Goal: Task Accomplishment & Management: Use online tool/utility

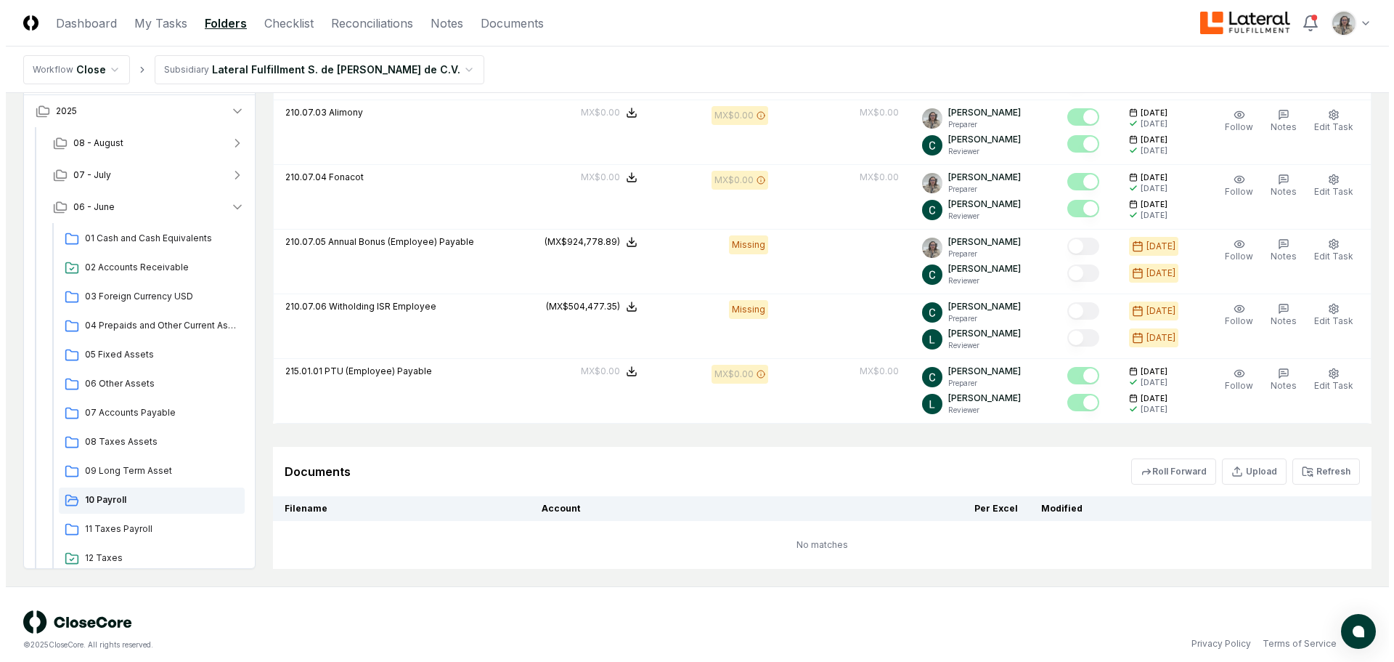
scroll to position [1123, 0]
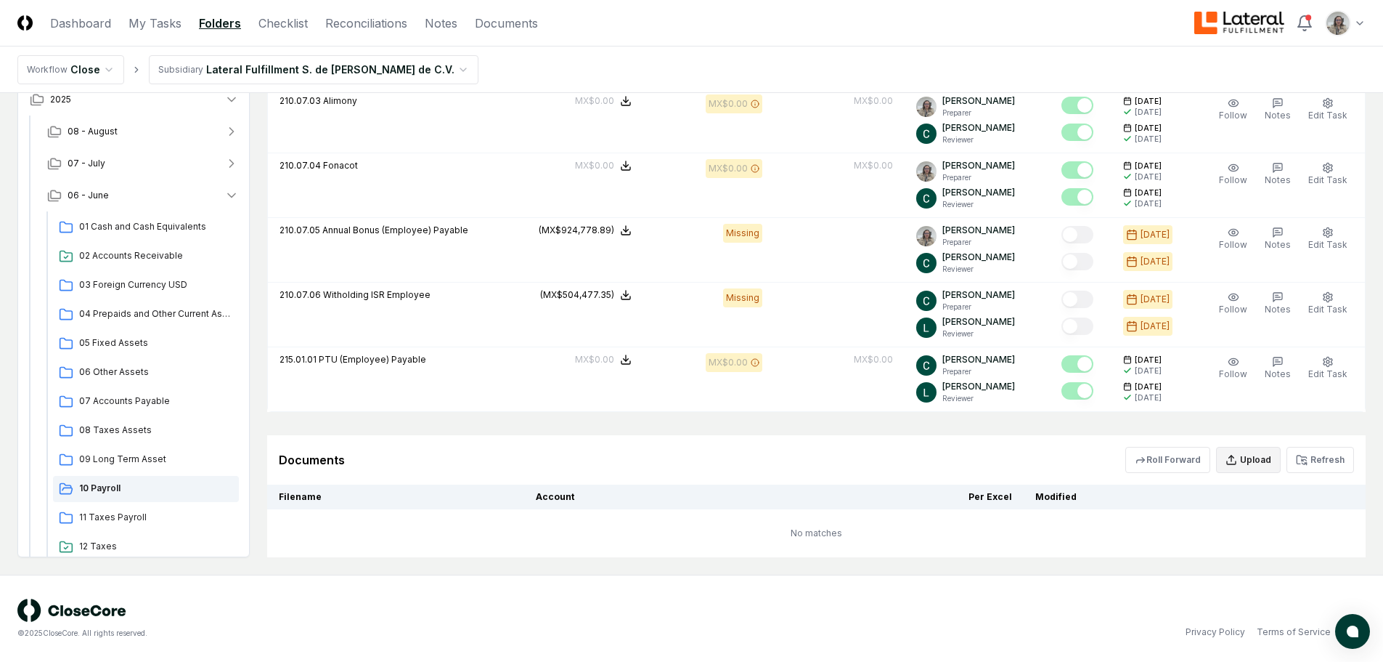
click at [1261, 453] on button "Upload" at bounding box center [1248, 460] width 65 height 26
click at [1250, 549] on input "file" at bounding box center [1251, 543] width 208 height 26
type input "**********"
click at [1325, 583] on button "Upload" at bounding box center [1327, 582] width 54 height 29
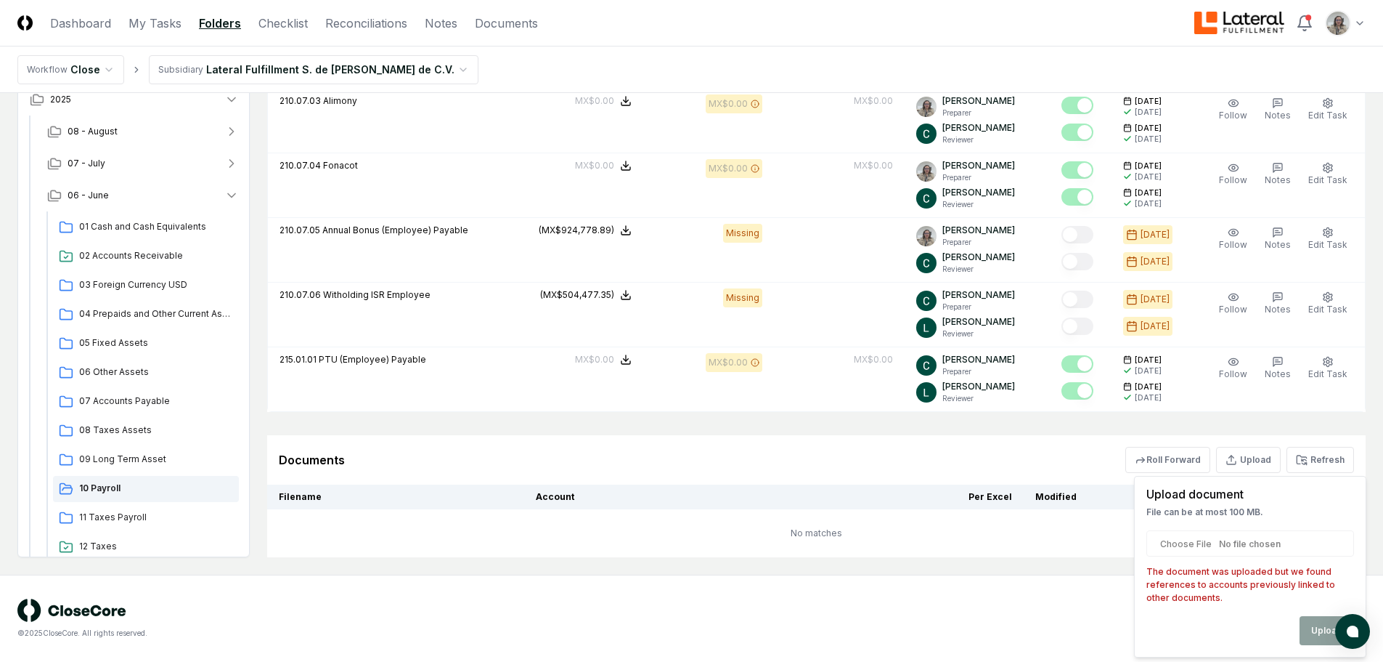
drag, startPoint x: 946, startPoint y: 601, endPoint x: 970, endPoint y: 582, distance: 30.5
click at [948, 601] on div "© 2025 CloseCore. All rights reserved. Privacy Policy Terms of Service" at bounding box center [691, 618] width 1349 height 40
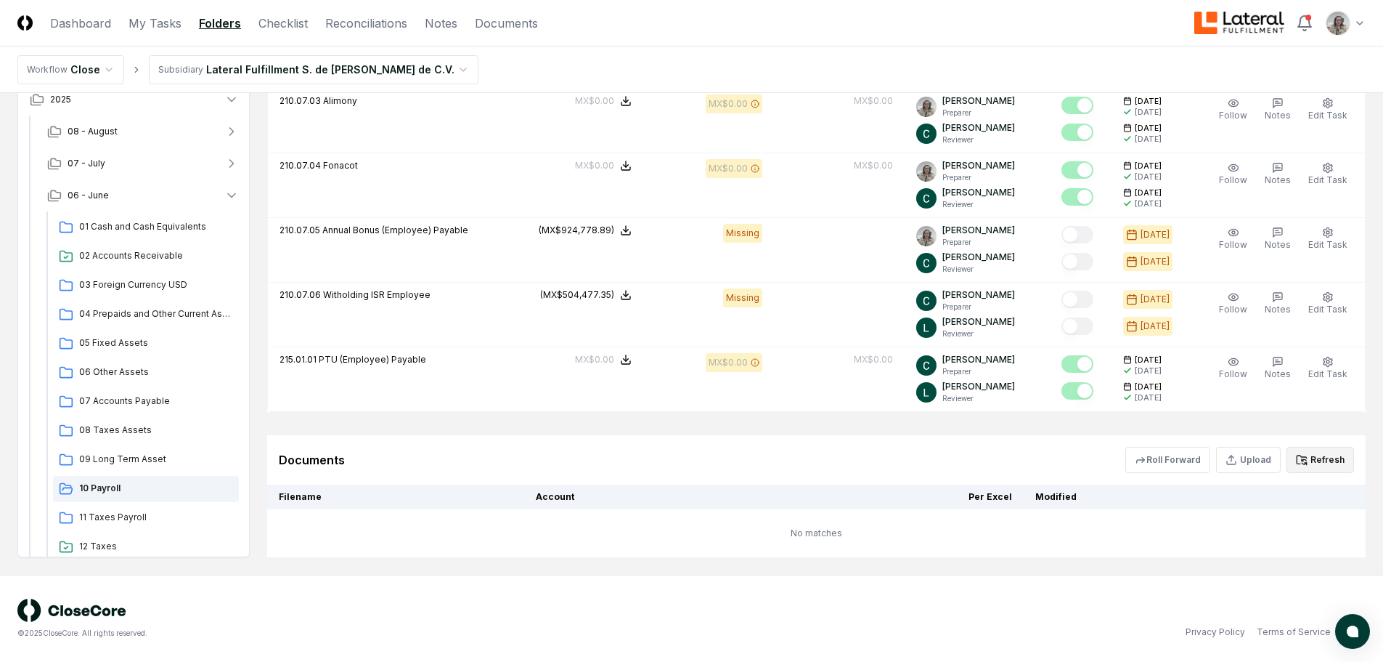
click at [1301, 463] on icon at bounding box center [1301, 459] width 9 height 8
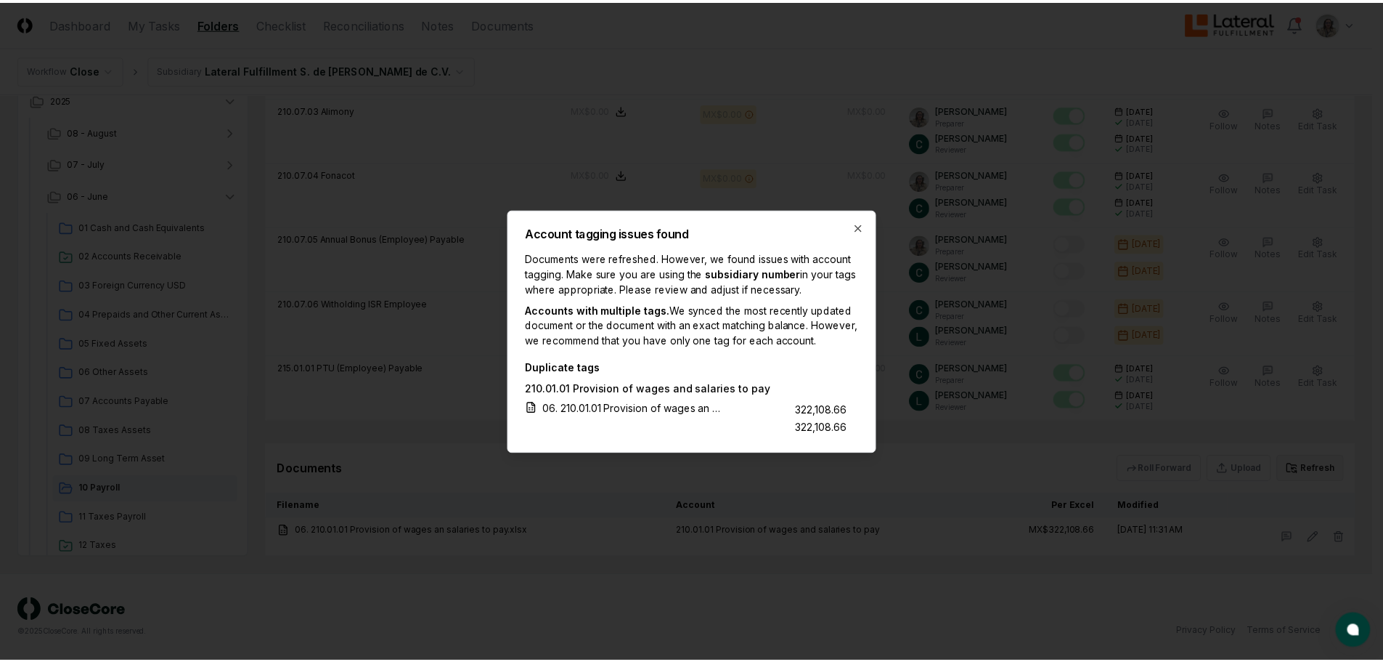
scroll to position [1114, 0]
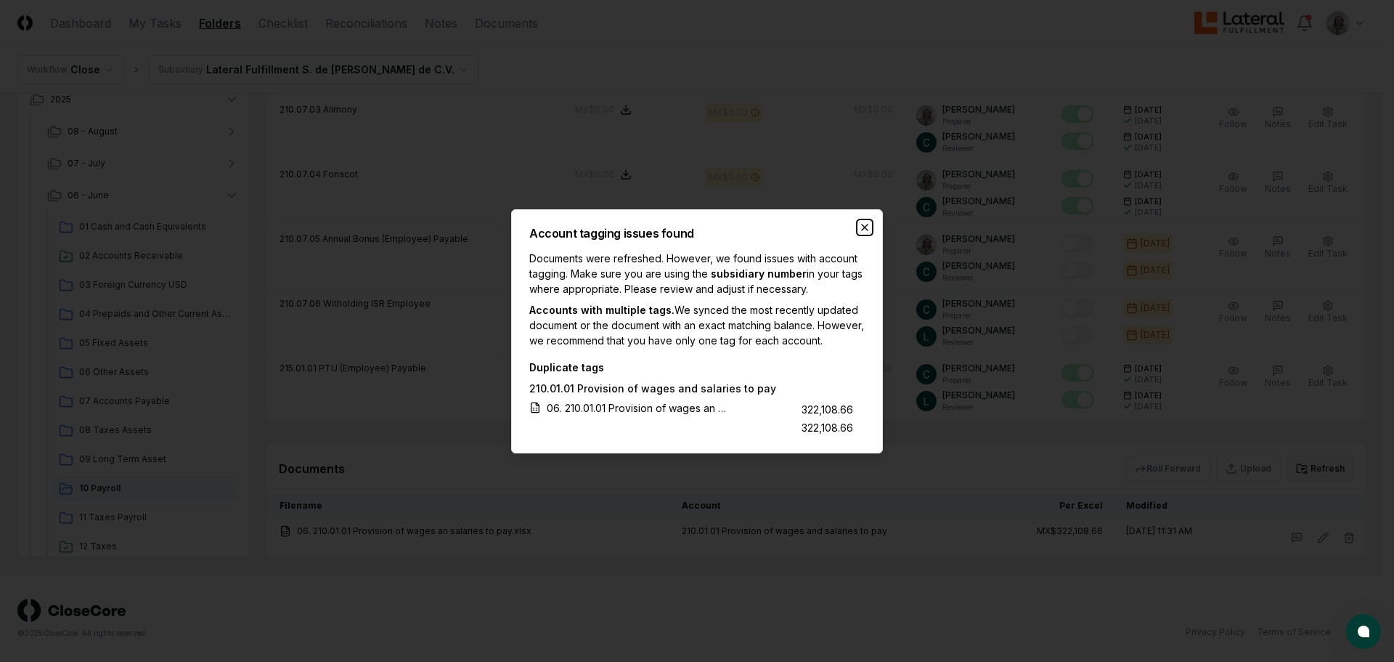
click at [862, 221] on icon "button" at bounding box center [865, 227] width 12 height 12
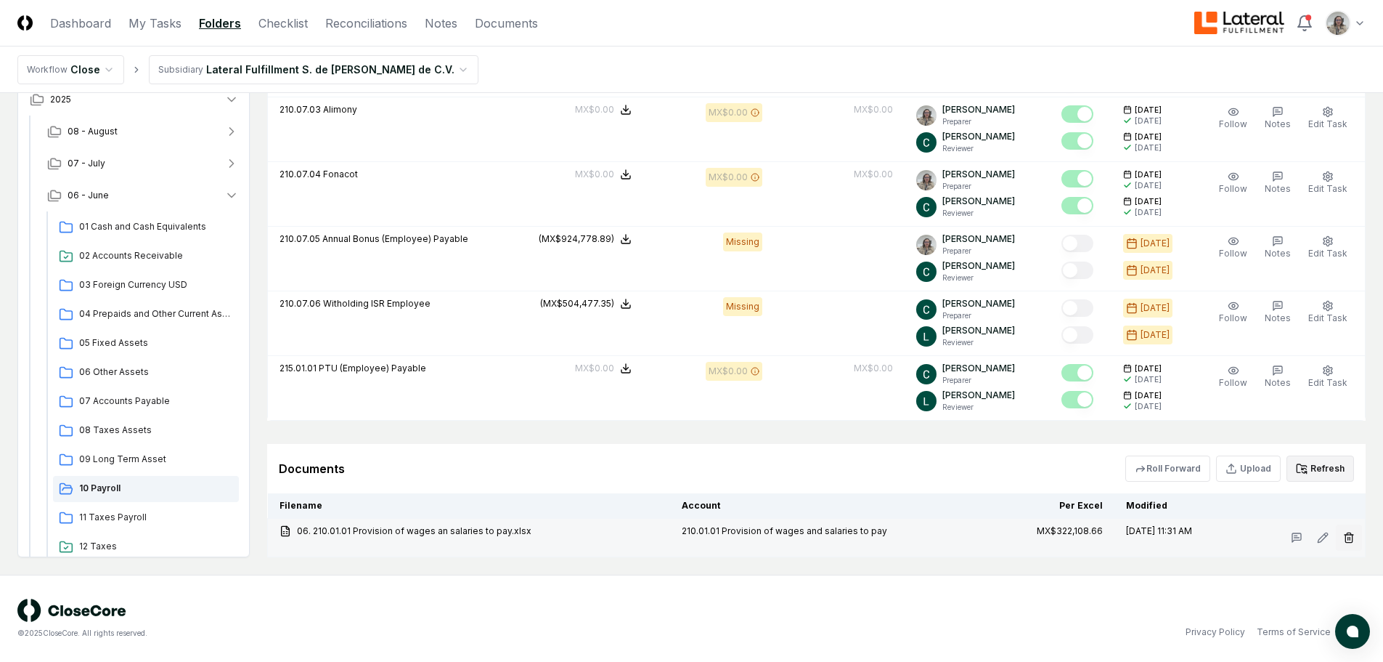
click at [1343, 539] on button "button" at bounding box center [1349, 537] width 26 height 26
click at [1327, 614] on button "Delete" at bounding box center [1345, 619] width 52 height 29
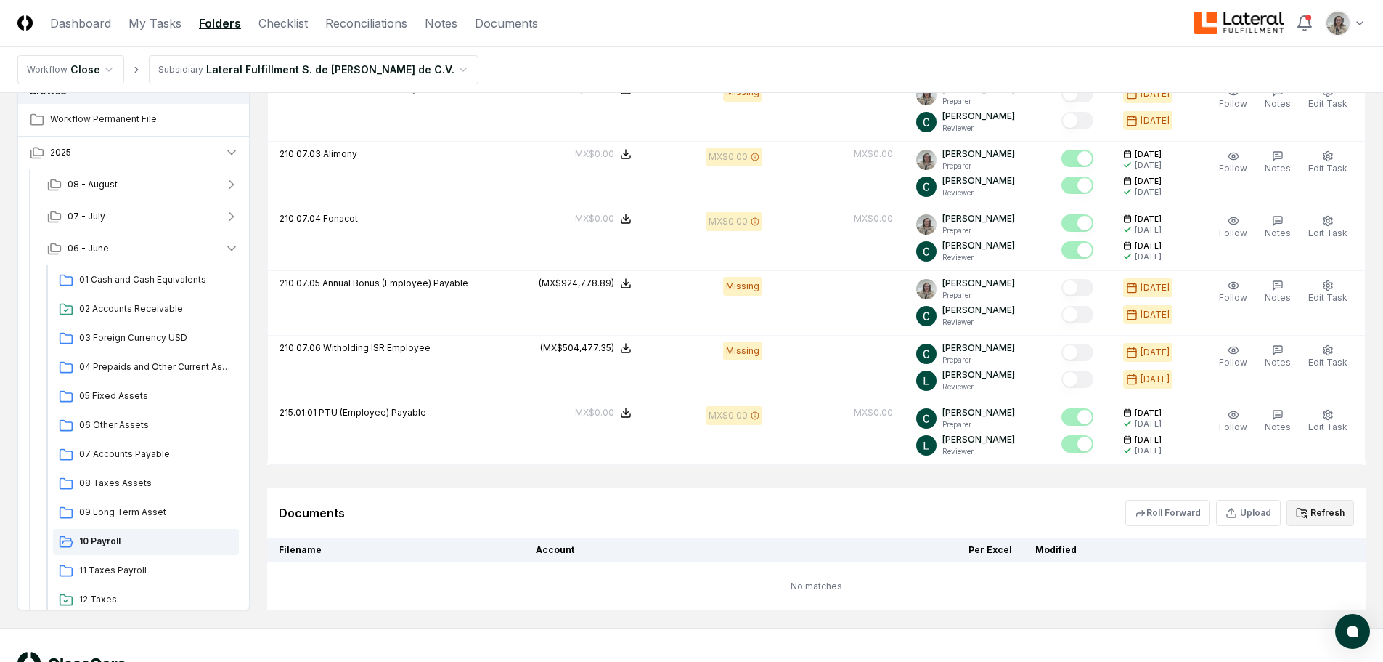
scroll to position [1123, 0]
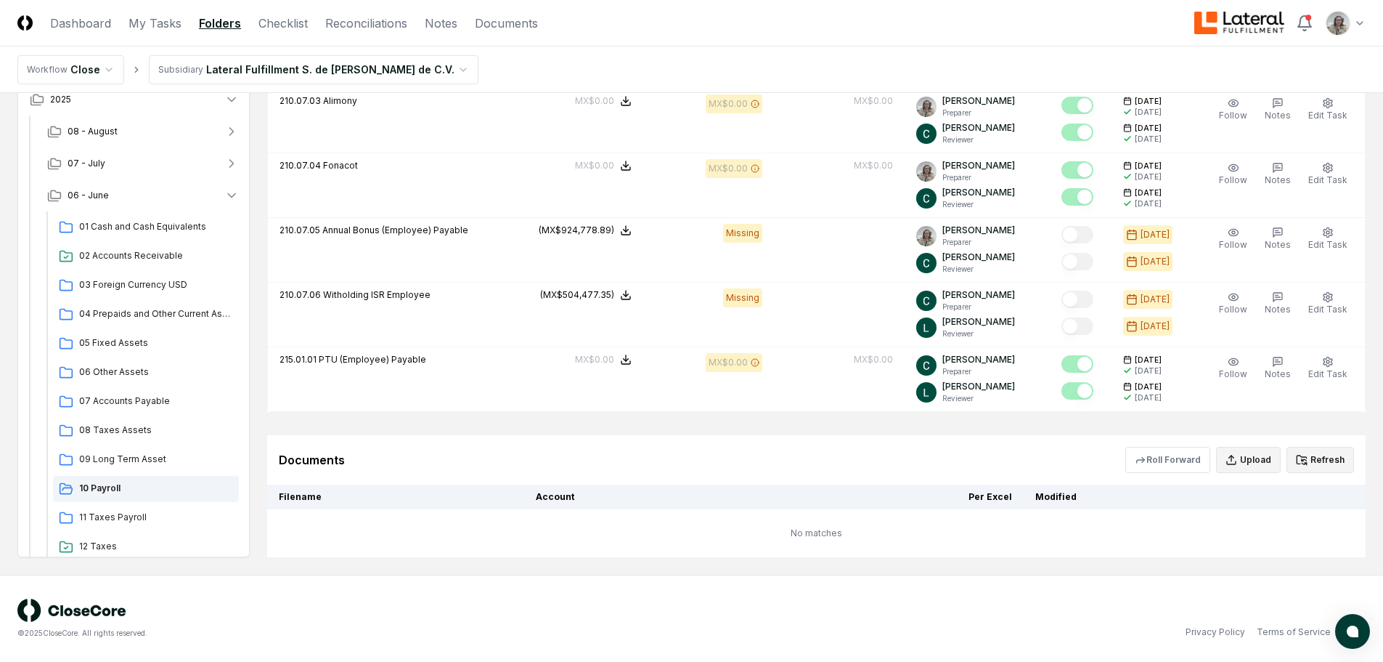
click at [1258, 461] on button "Upload" at bounding box center [1248, 460] width 65 height 26
click at [1249, 546] on input "file" at bounding box center [1251, 543] width 208 height 26
type input "**********"
click at [1338, 585] on button "Upload" at bounding box center [1327, 582] width 54 height 29
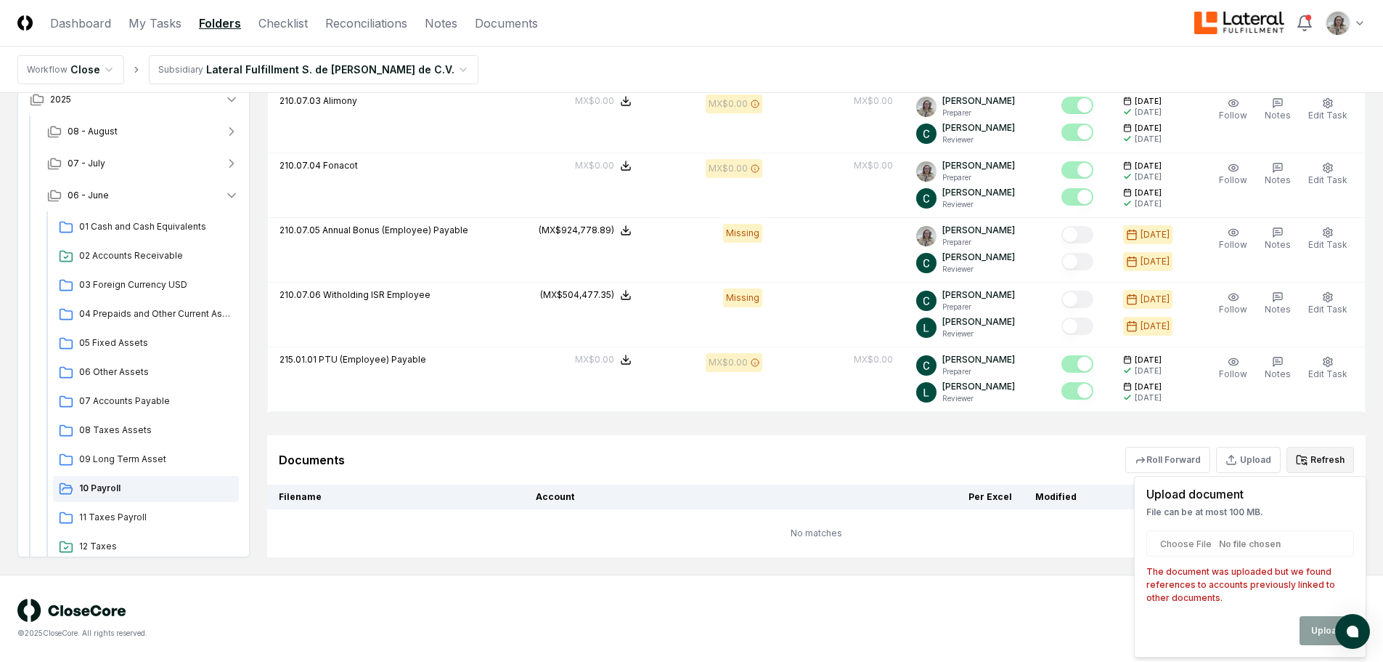
scroll to position [1114, 0]
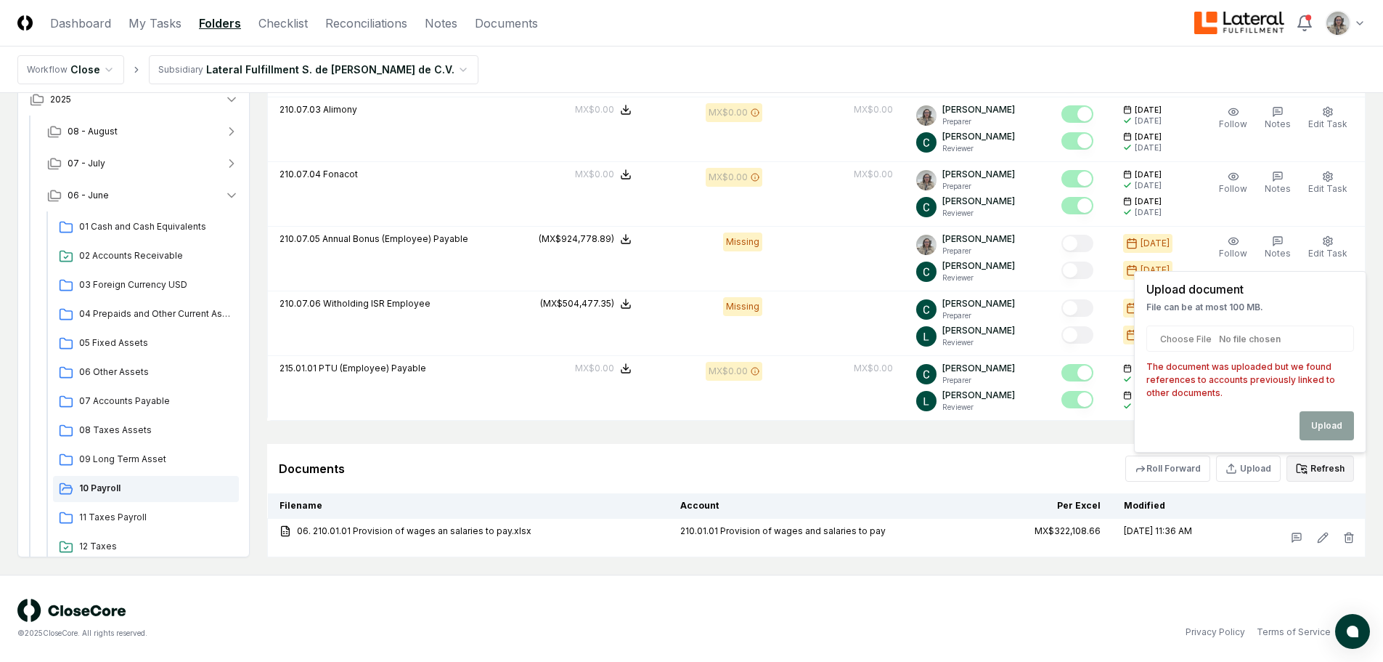
click at [994, 466] on div "Documents Roll Forward Upload Upload document File can be at most 100 MB. The d…" at bounding box center [817, 468] width 1076 height 26
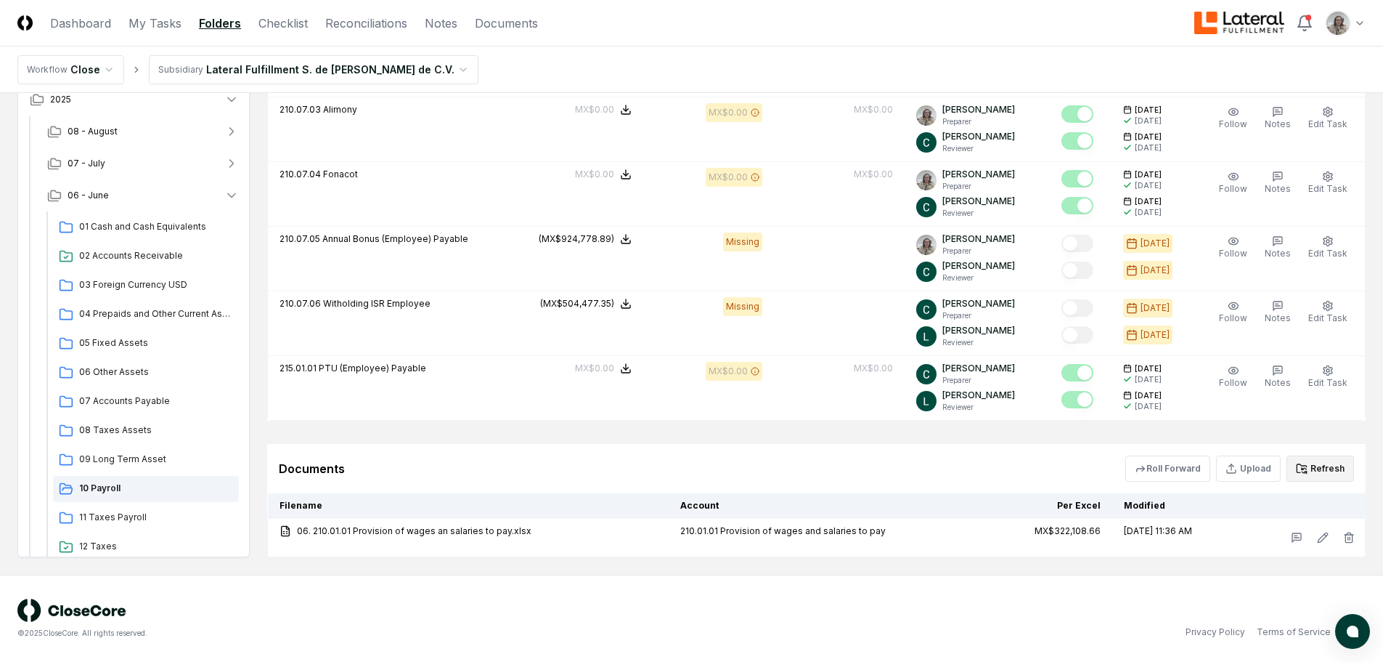
click at [1120, 614] on div "© 2025 CloseCore. All rights reserved. Privacy Policy Terms of Service" at bounding box center [691, 618] width 1349 height 40
click at [1326, 465] on button "Refresh" at bounding box center [1321, 468] width 68 height 26
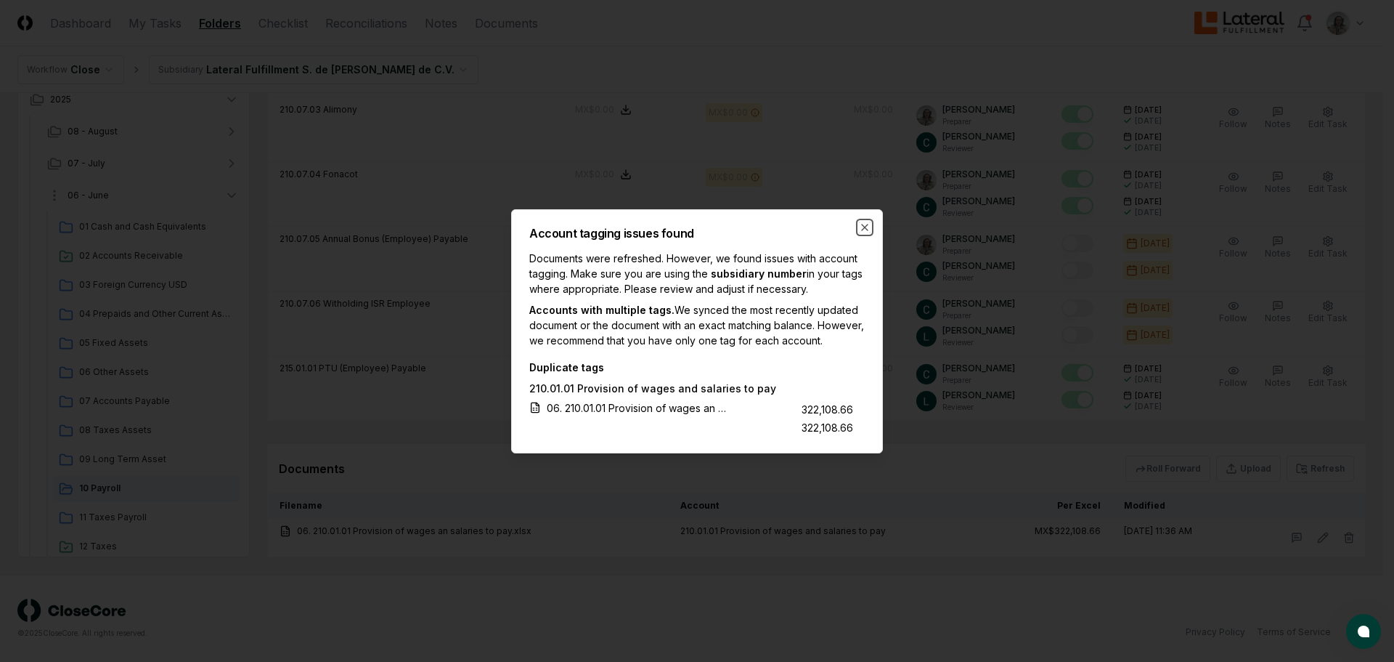
drag, startPoint x: 860, startPoint y: 220, endPoint x: 39, endPoint y: 208, distance: 820.7
click at [860, 221] on icon "button" at bounding box center [865, 227] width 12 height 12
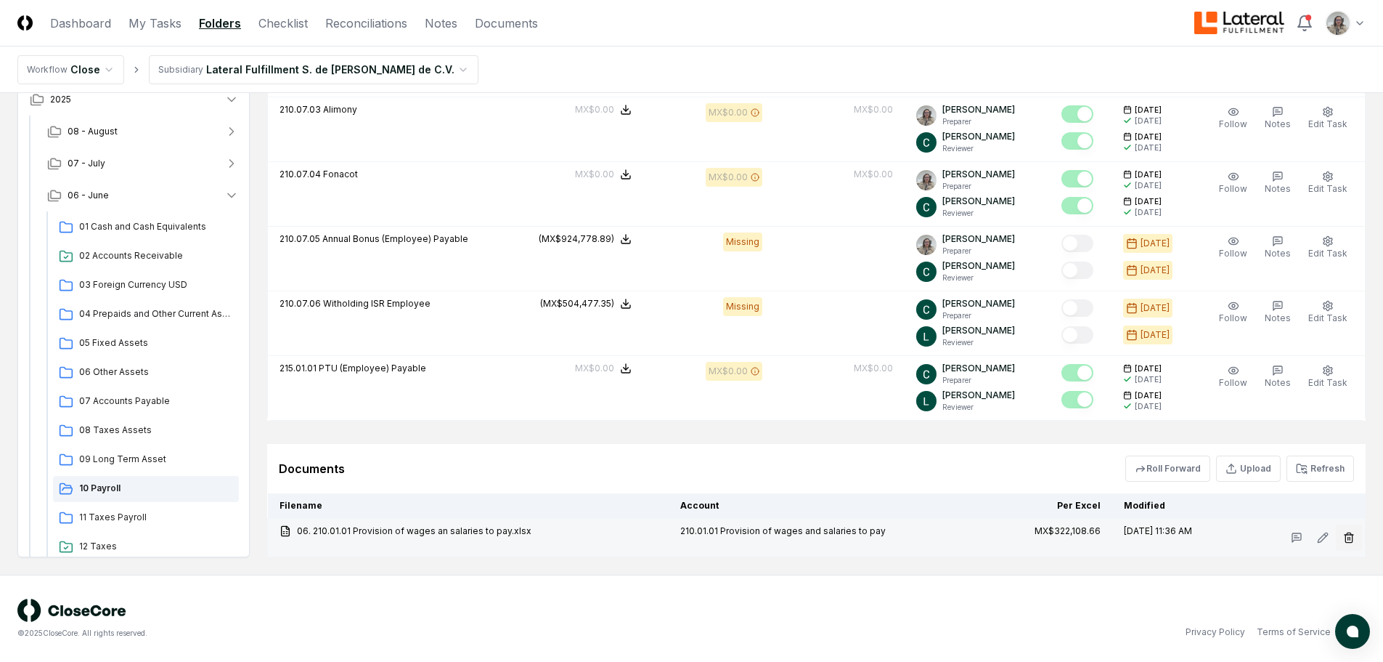
click at [1349, 534] on icon "button" at bounding box center [1349, 538] width 12 height 12
click at [1327, 622] on button "Delete" at bounding box center [1345, 619] width 52 height 29
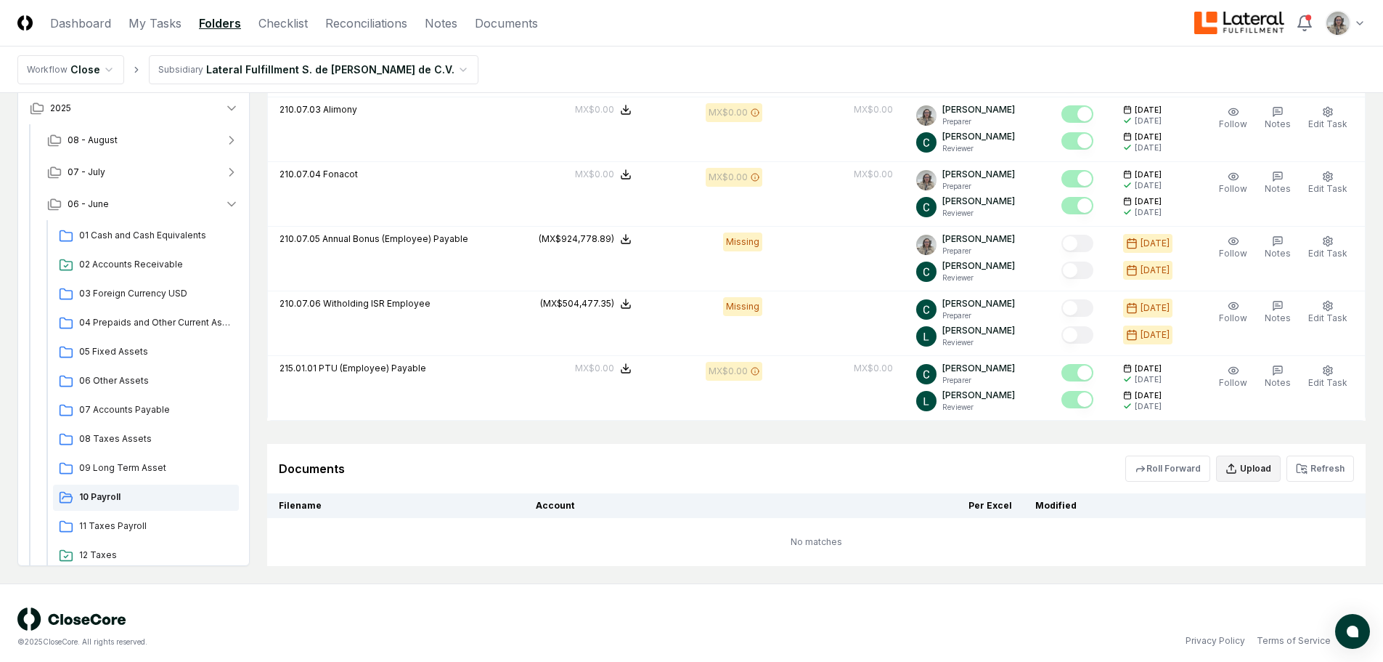
click at [1259, 471] on button "Upload" at bounding box center [1248, 468] width 65 height 26
click at [1261, 541] on input "file" at bounding box center [1251, 552] width 208 height 26
type input "**********"
click at [1330, 587] on button "Upload" at bounding box center [1327, 591] width 54 height 29
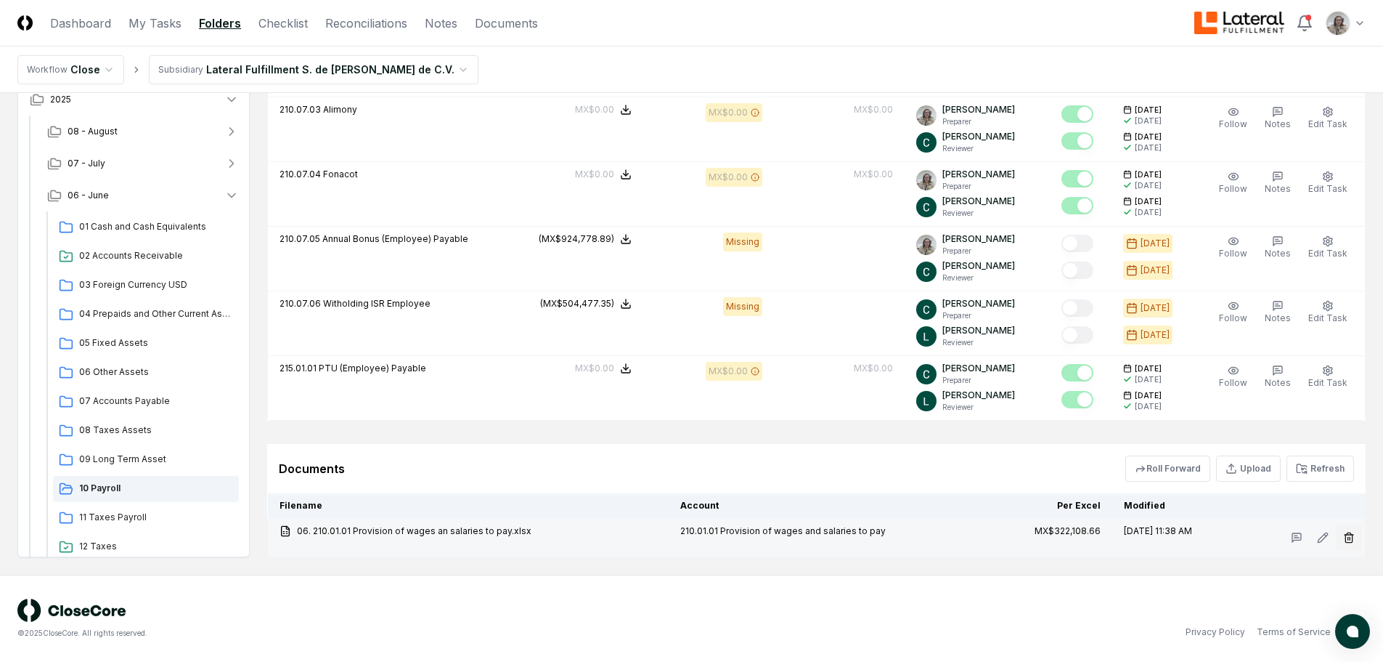
click at [1349, 539] on line "button" at bounding box center [1349, 538] width 0 height 3
click at [1334, 618] on button "Delete" at bounding box center [1345, 619] width 52 height 29
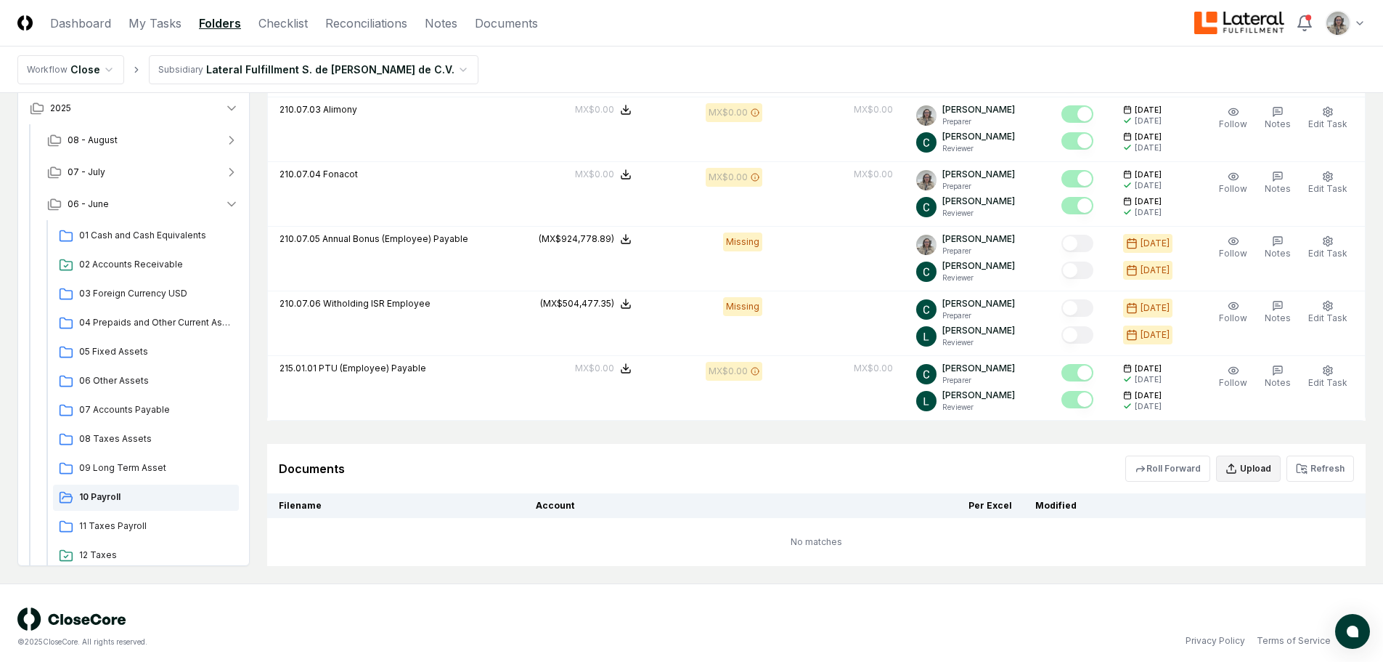
click at [1248, 472] on button "Upload" at bounding box center [1248, 468] width 65 height 26
click at [1277, 558] on input "file" at bounding box center [1251, 552] width 208 height 26
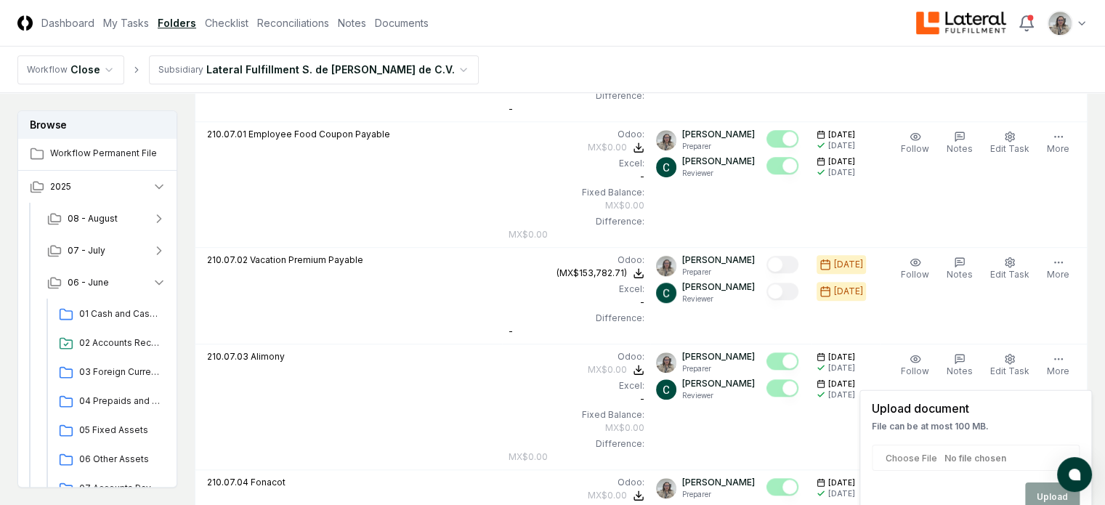
scroll to position [969, 0]
